Goal: Task Accomplishment & Management: Complete application form

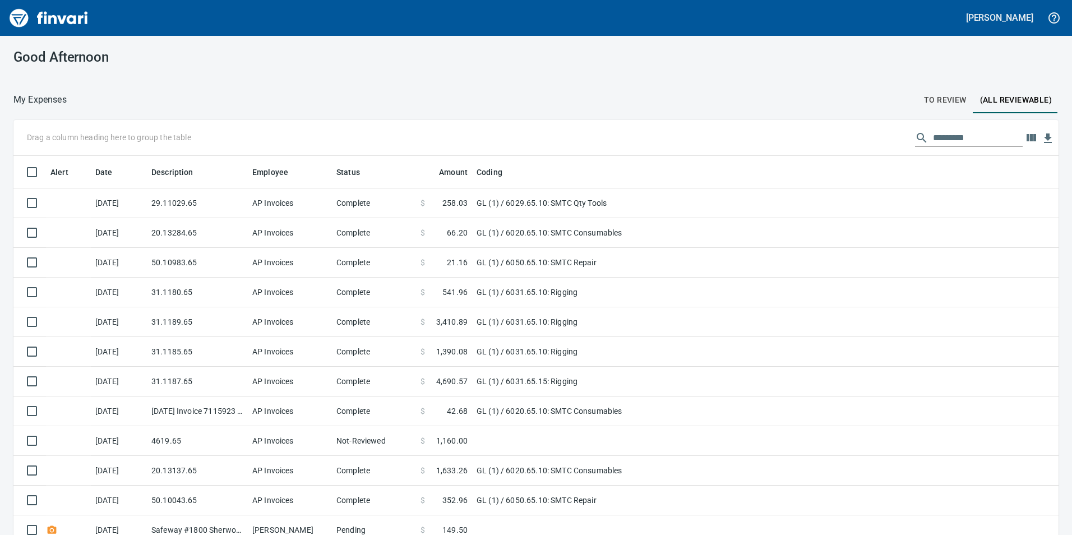
scroll to position [1, 1]
click at [950, 95] on span "To Review" at bounding box center [945, 100] width 43 height 14
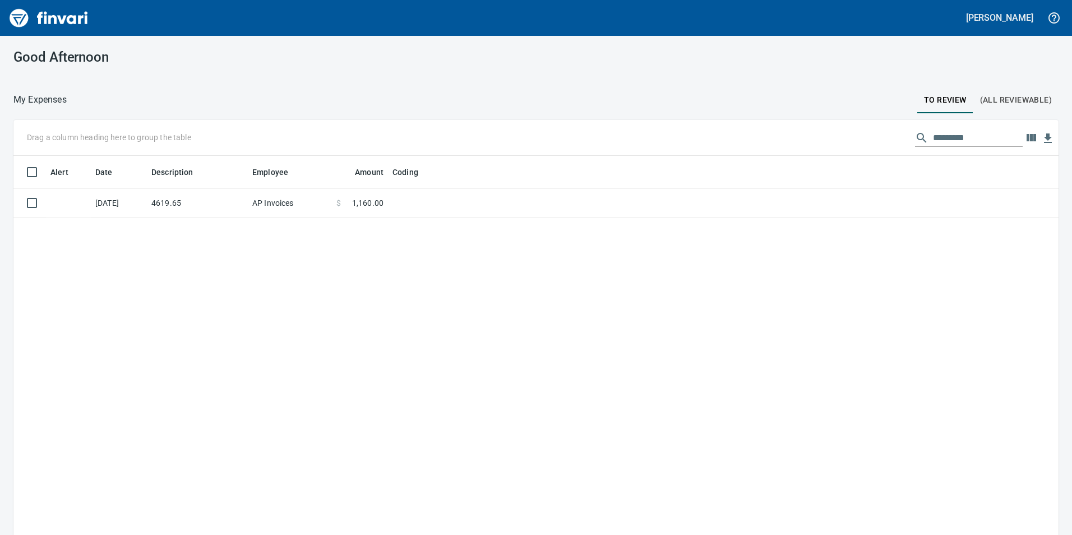
scroll to position [403, 1028]
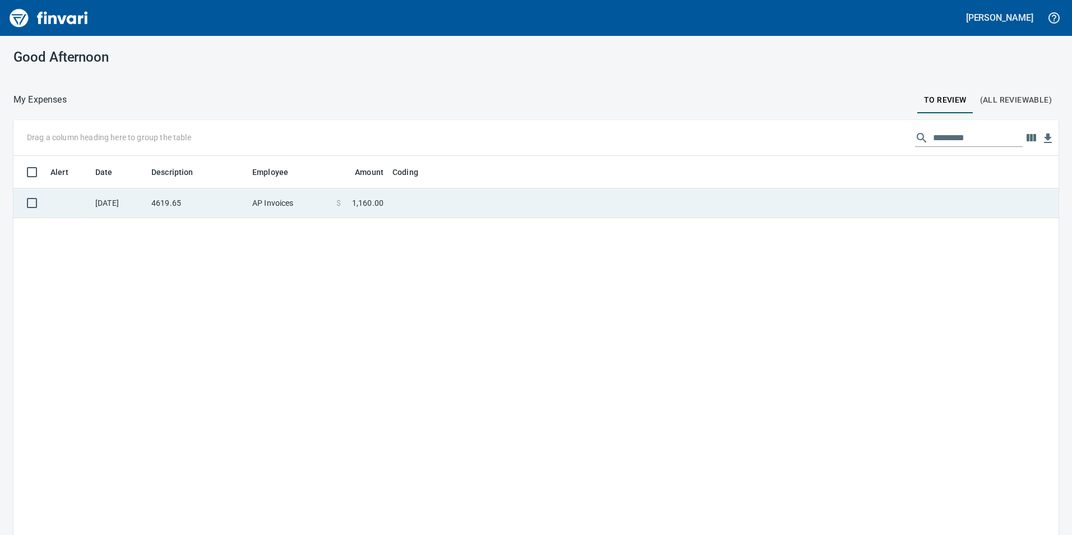
click at [179, 206] on td "4619.65" at bounding box center [197, 203] width 101 height 30
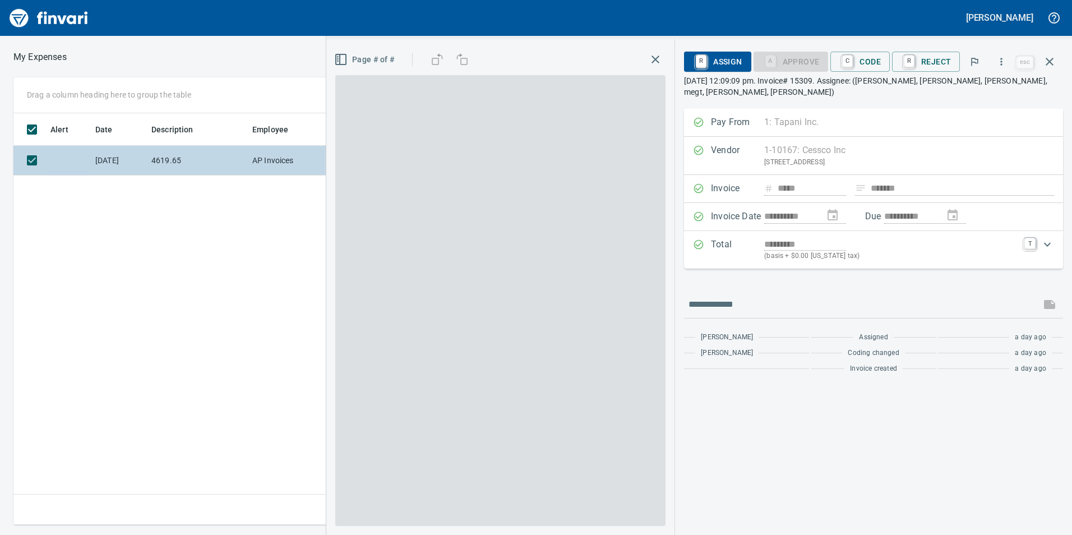
scroll to position [403, 756]
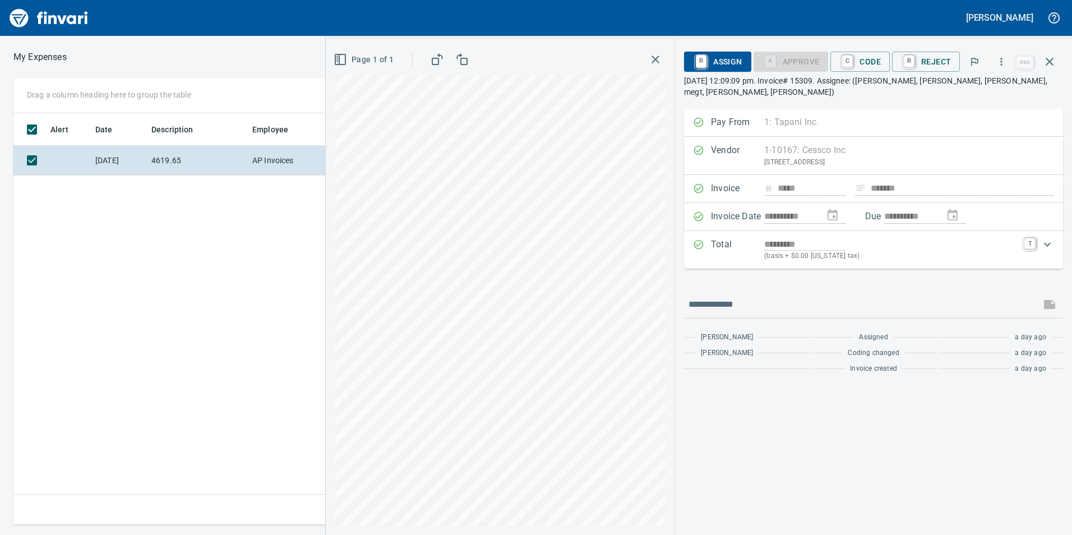
click at [807, 315] on div "**********" at bounding box center [699, 287] width 746 height 496
click at [1053, 69] on button "button" at bounding box center [1049, 61] width 27 height 27
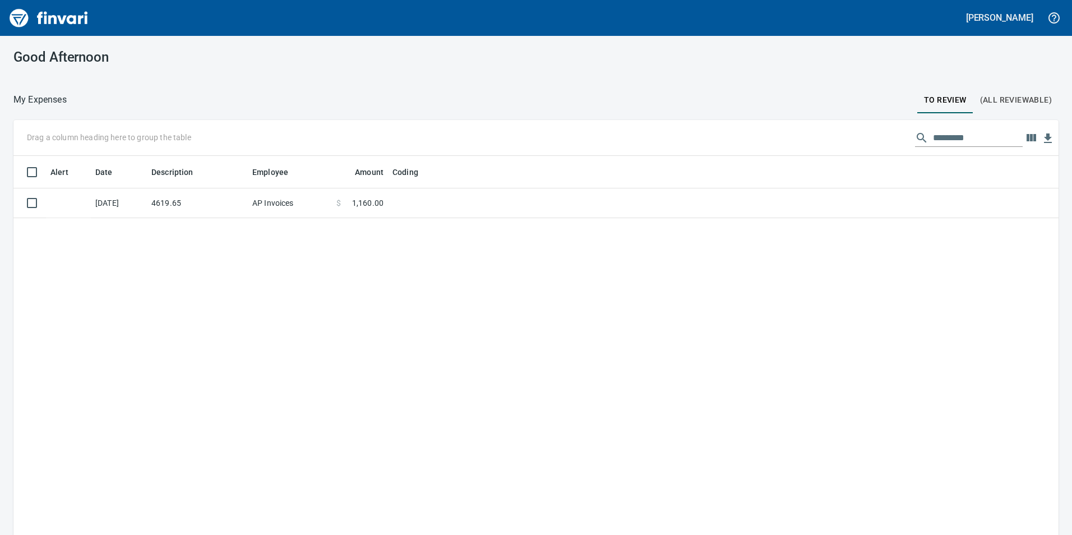
scroll to position [1, 1]
click at [1018, 98] on span "(All Reviewable)" at bounding box center [1016, 100] width 72 height 14
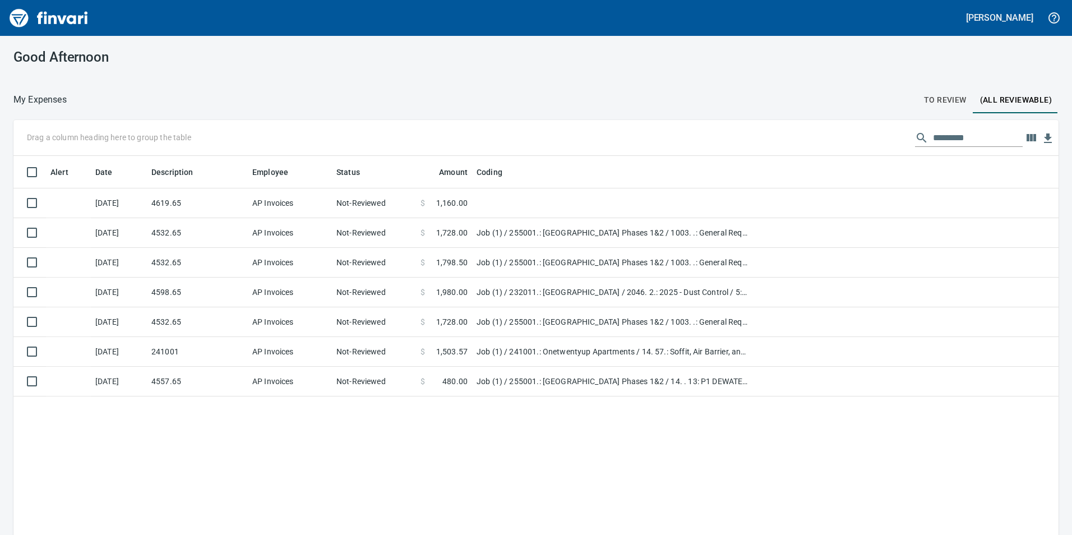
scroll to position [403, 1028]
click at [961, 96] on button "To Review" at bounding box center [945, 99] width 56 height 27
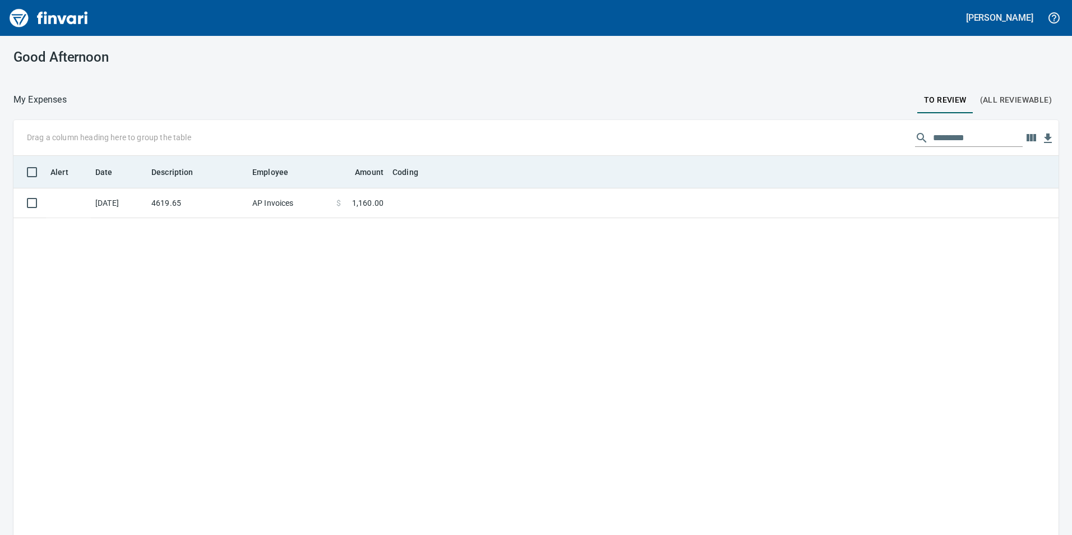
scroll to position [403, 1028]
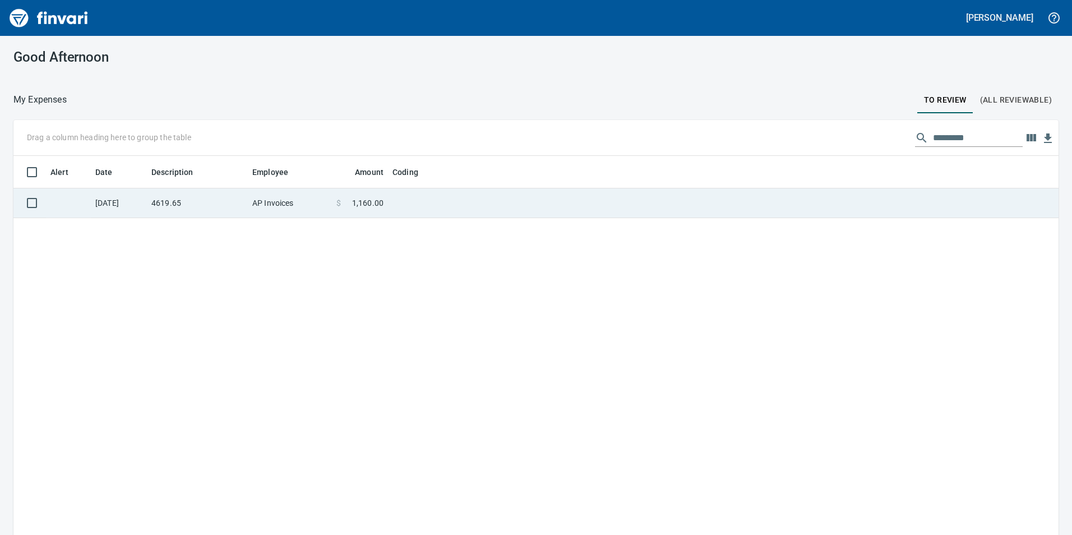
click at [172, 198] on td "4619.65" at bounding box center [197, 203] width 101 height 30
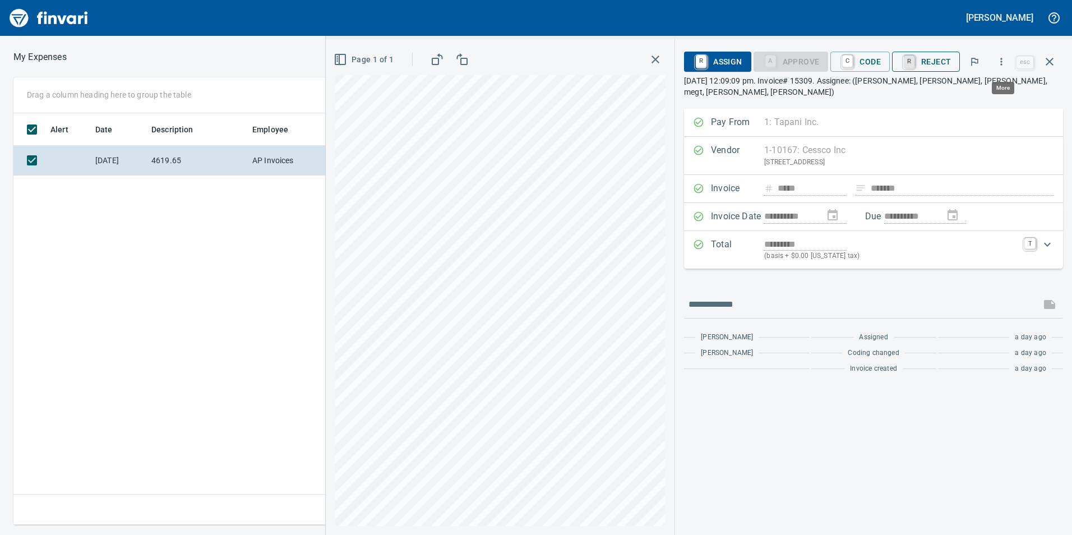
scroll to position [403, 756]
drag, startPoint x: 838, startPoint y: 45, endPoint x: 849, endPoint y: 53, distance: 14.0
click at [841, 47] on div "**********" at bounding box center [873, 287] width 397 height 496
drag, startPoint x: 852, startPoint y: 56, endPoint x: 841, endPoint y: 131, distance: 75.4
click at [853, 56] on link "C" at bounding box center [847, 61] width 11 height 12
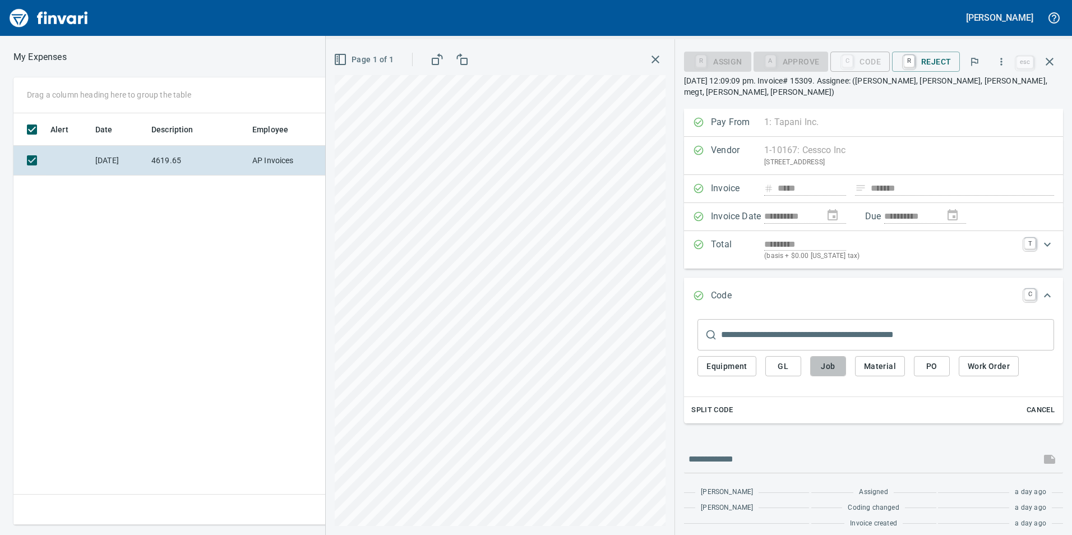
click at [841, 363] on button "Job" at bounding box center [828, 366] width 36 height 21
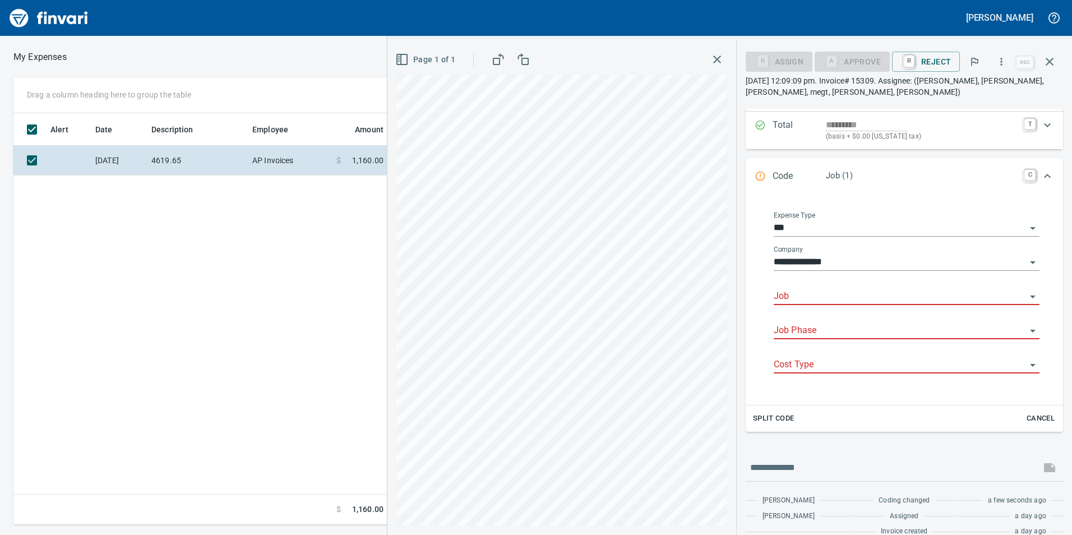
scroll to position [63, 0]
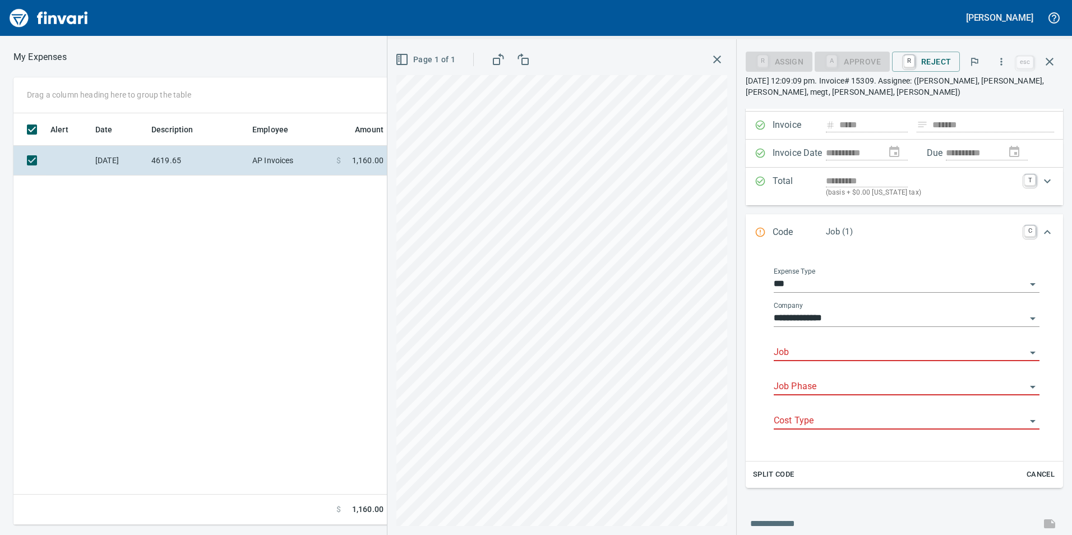
click at [801, 348] on input "Job" at bounding box center [900, 353] width 252 height 16
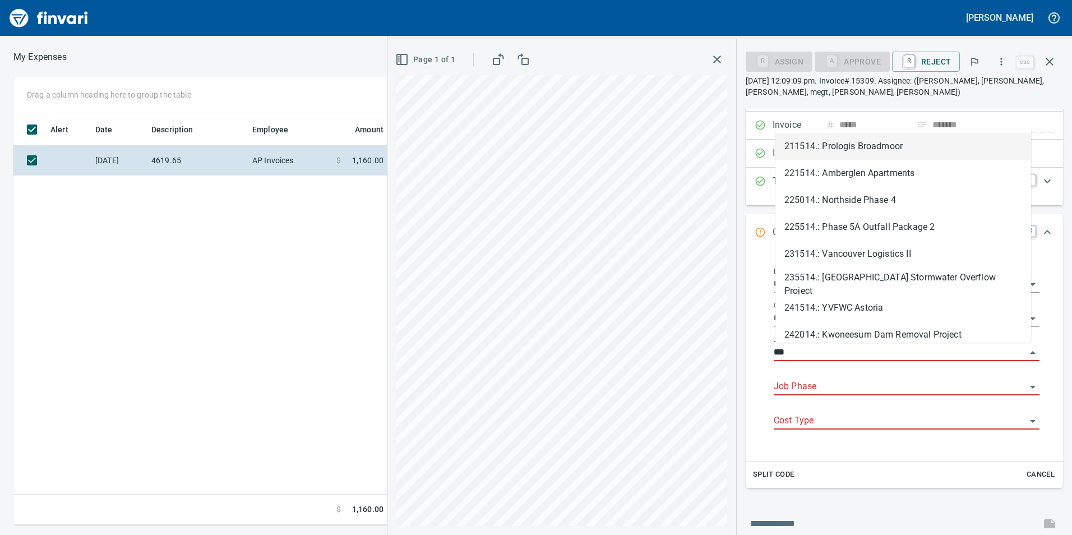
scroll to position [403, 756]
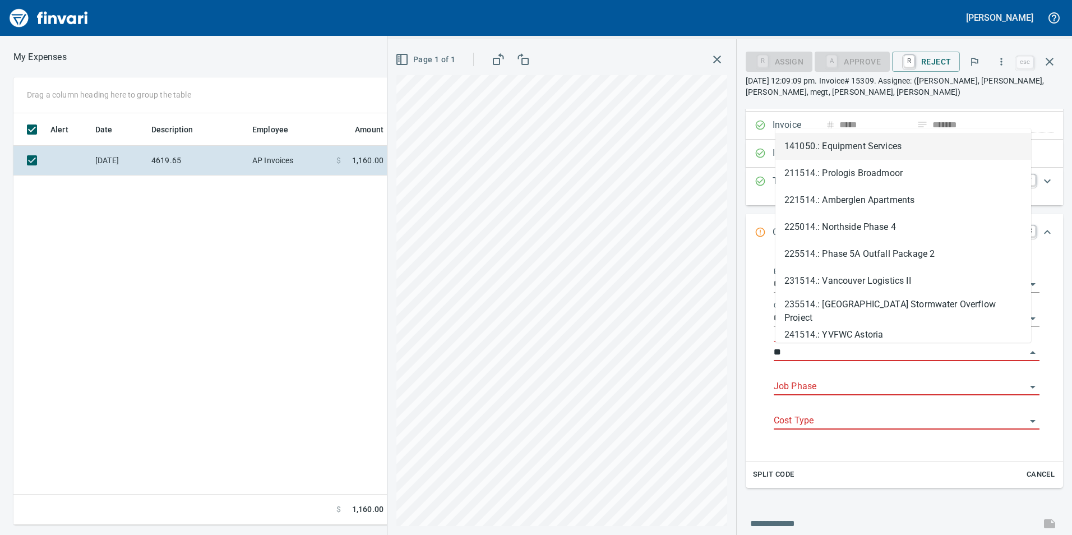
type input "*"
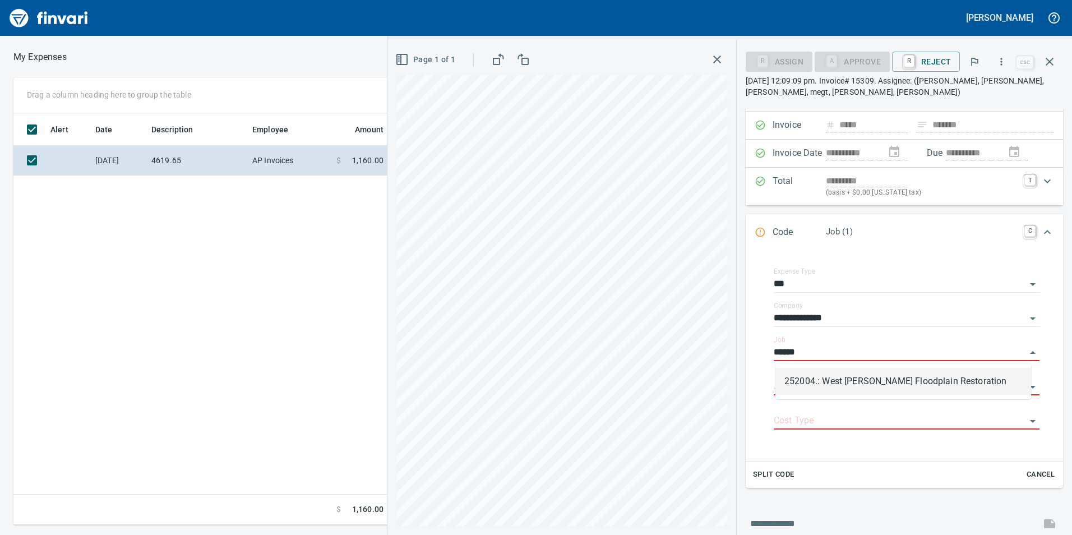
click at [881, 378] on li "252004.: West [PERSON_NAME] Floodplain Restoration" at bounding box center [903, 381] width 256 height 27
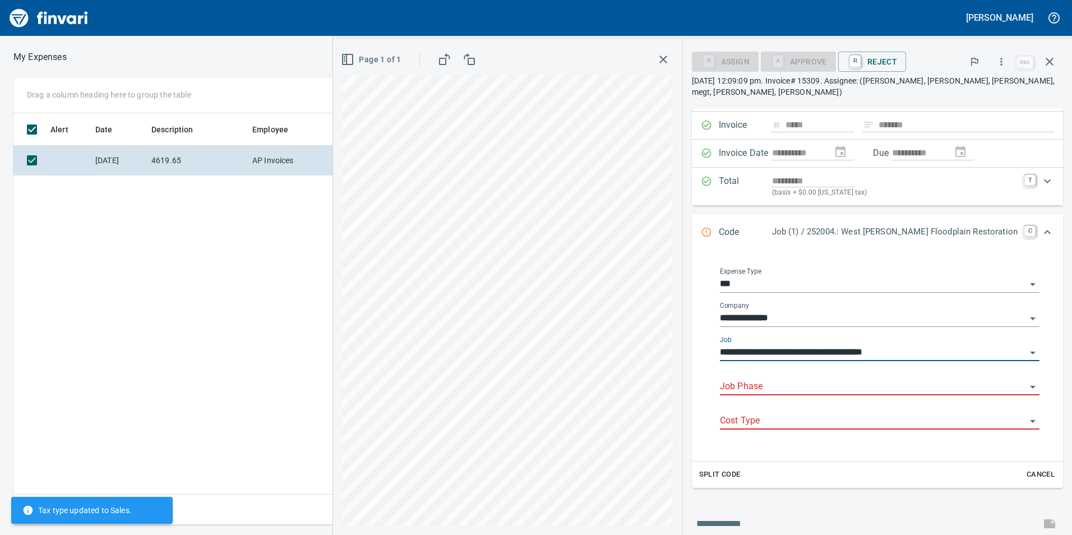
type input "**********"
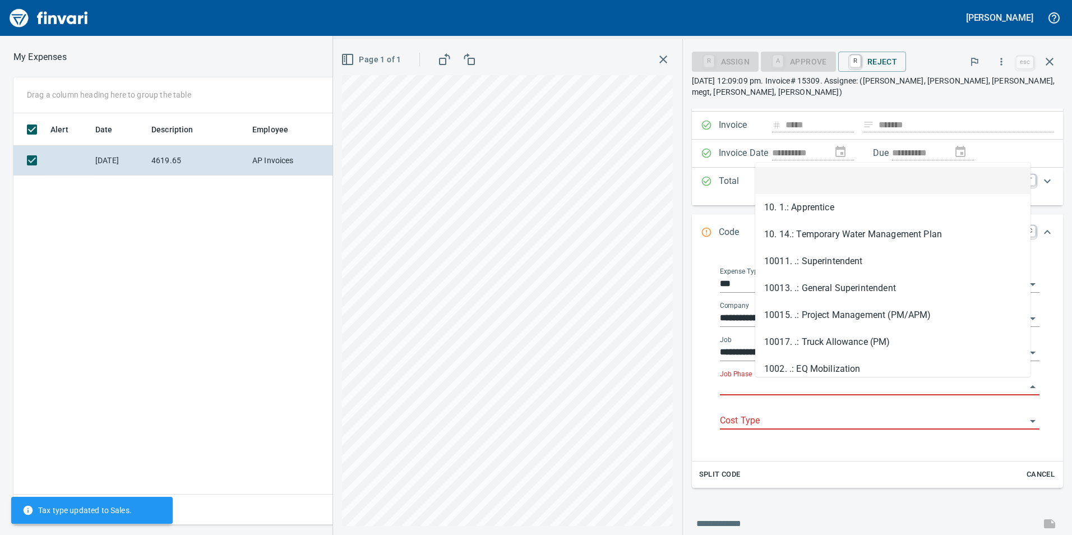
click at [866, 386] on input "Job Phase" at bounding box center [873, 387] width 306 height 16
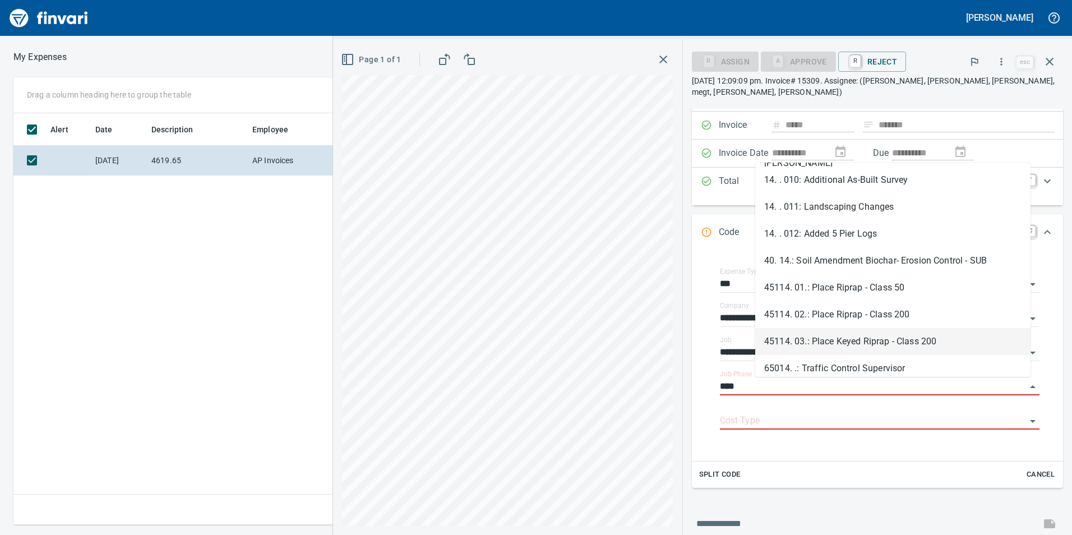
scroll to position [277, 0]
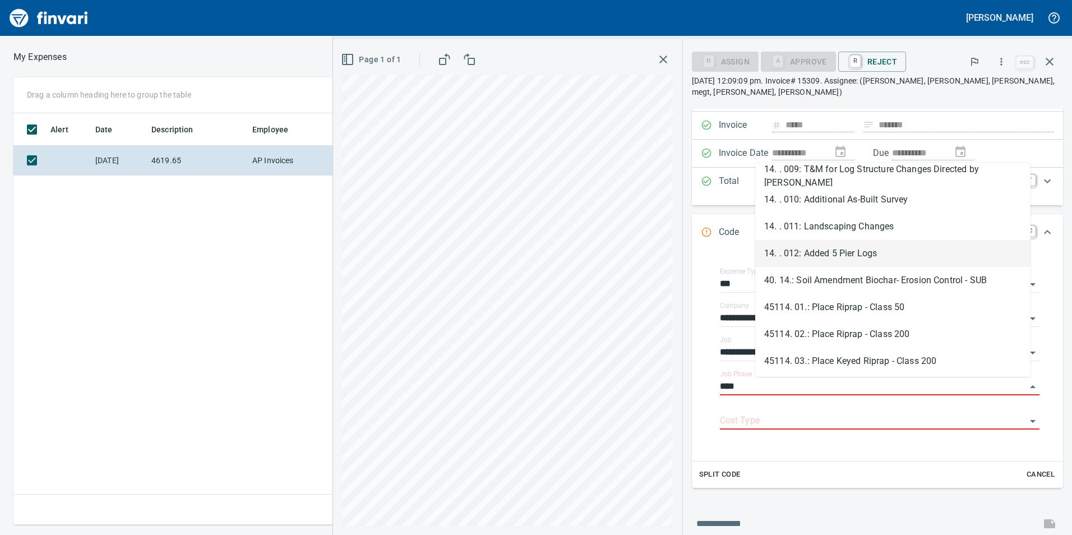
click at [824, 253] on li "14. . 012: Added 5 Pier Logs" at bounding box center [892, 253] width 275 height 27
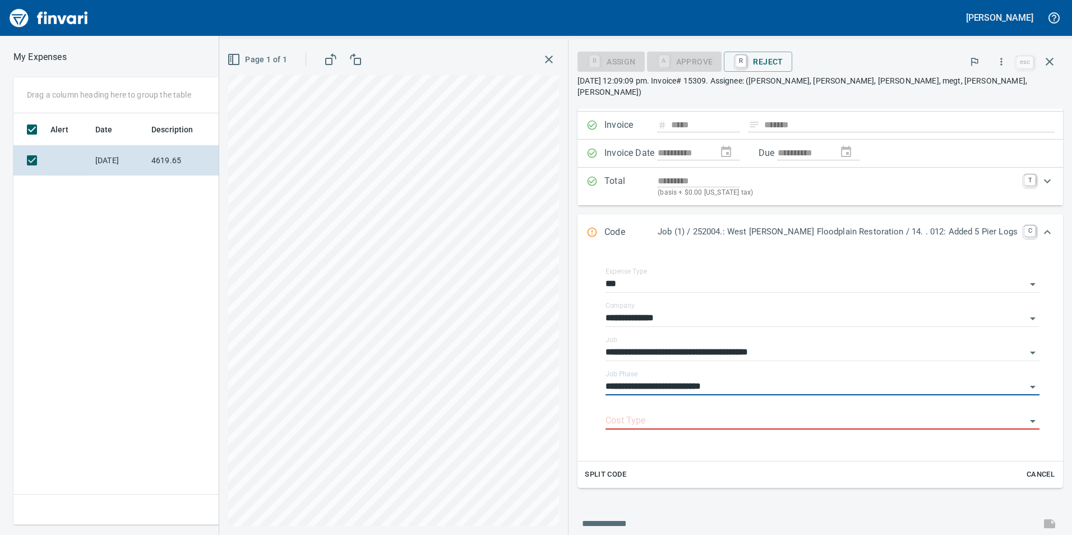
type input "**********"
click at [783, 404] on div "Cost Type" at bounding box center [823, 416] width 434 height 25
click at [1030, 420] on icon "Open" at bounding box center [1033, 421] width 6 height 3
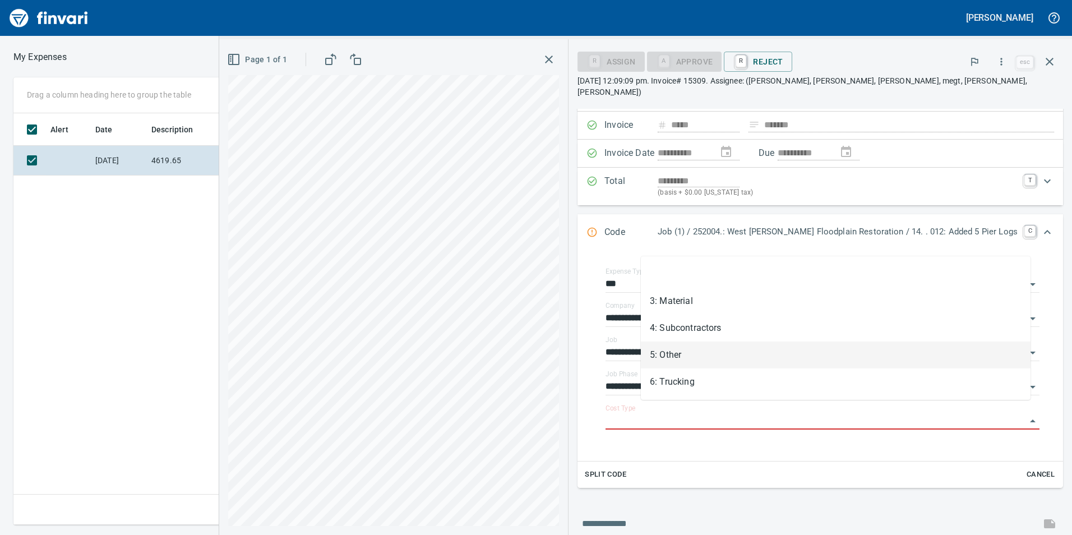
click at [932, 363] on li "5: Other" at bounding box center [836, 354] width 390 height 27
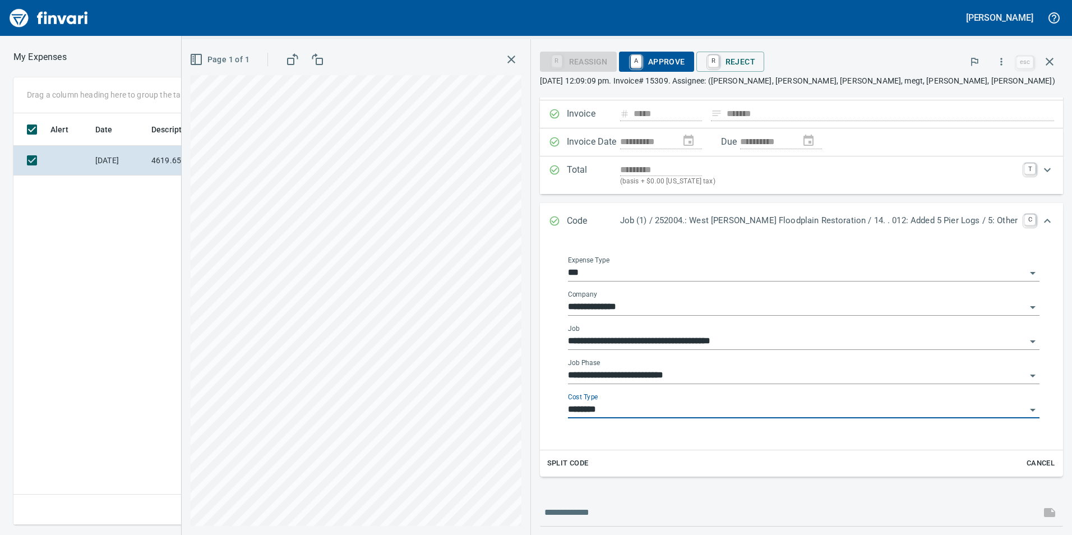
type input "********"
click at [1043, 218] on icon "Expand" at bounding box center [1047, 220] width 13 height 13
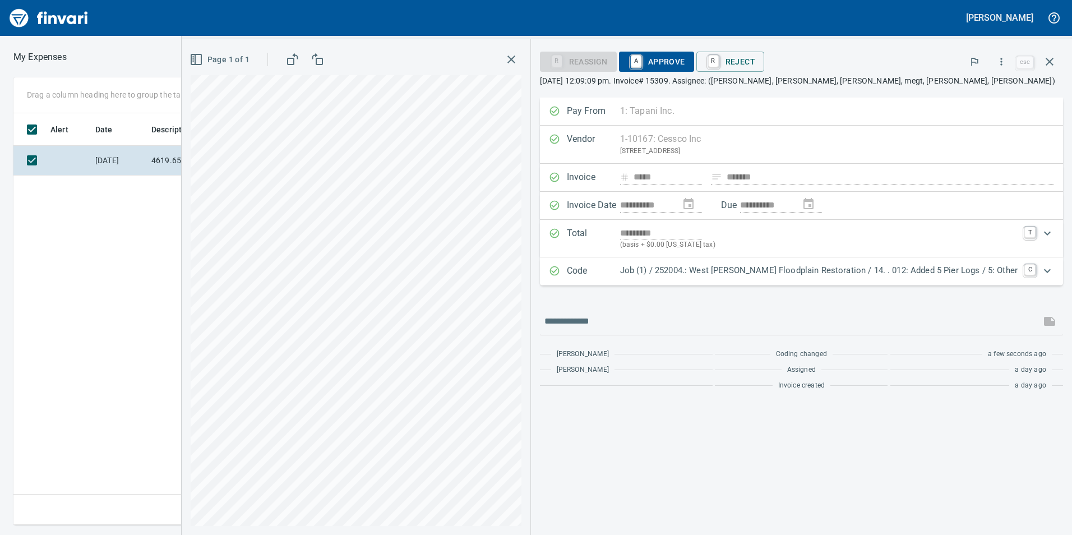
scroll to position [0, 0]
click at [685, 61] on span "A Approve" at bounding box center [656, 61] width 57 height 19
